Goal: Task Accomplishment & Management: Manage account settings

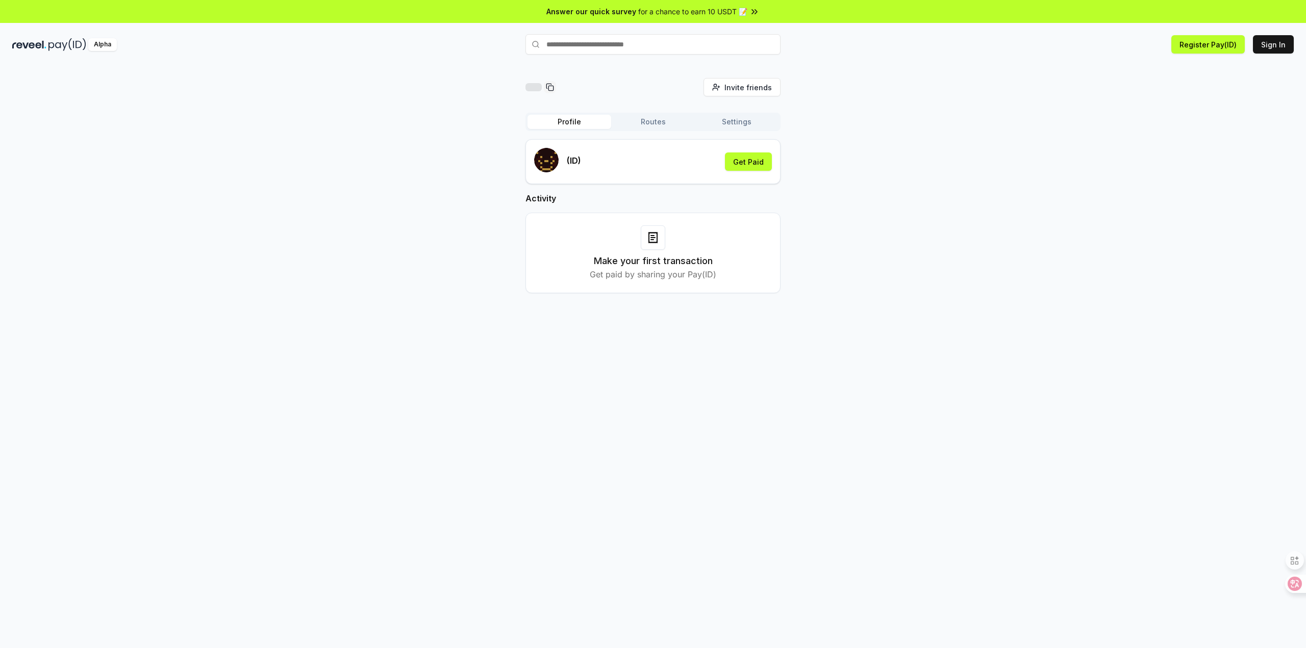
click at [851, 130] on div "Invite friends Invite Profile Routes Settings (ID) Get Paid Activity Make your …" at bounding box center [652, 194] width 1281 height 232
click at [745, 155] on button "Get Paid" at bounding box center [748, 162] width 47 height 18
